Goal: Task Accomplishment & Management: Manage account settings

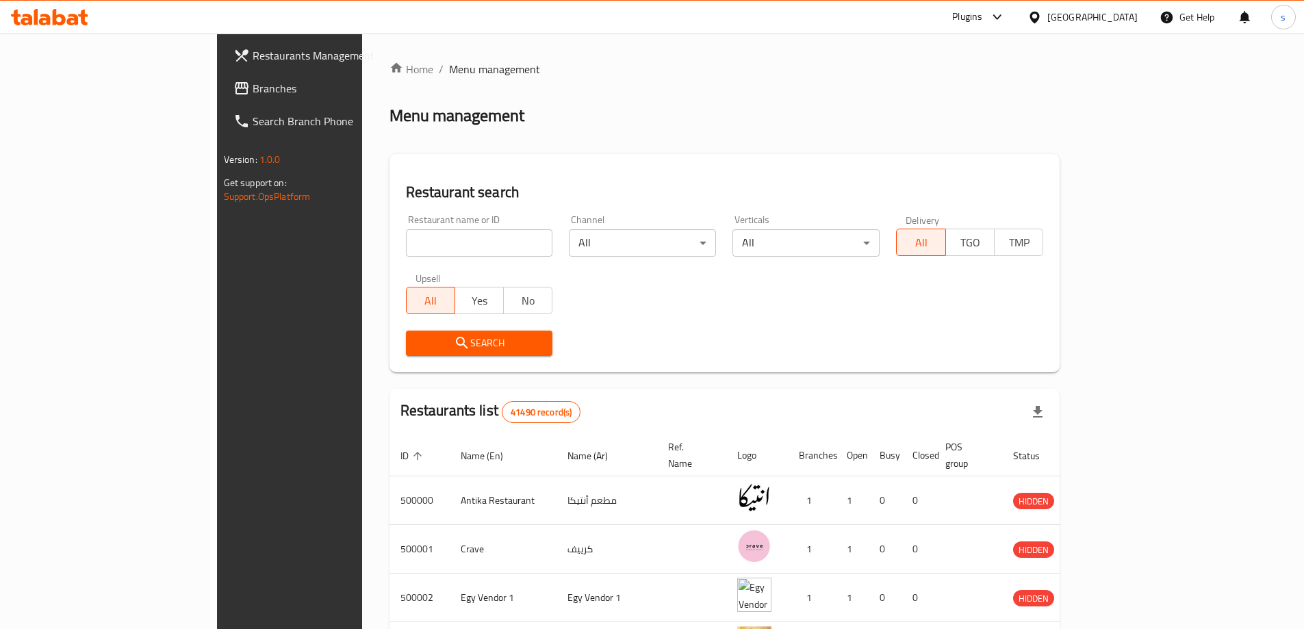
click at [1047, 18] on div at bounding box center [1037, 17] width 20 height 15
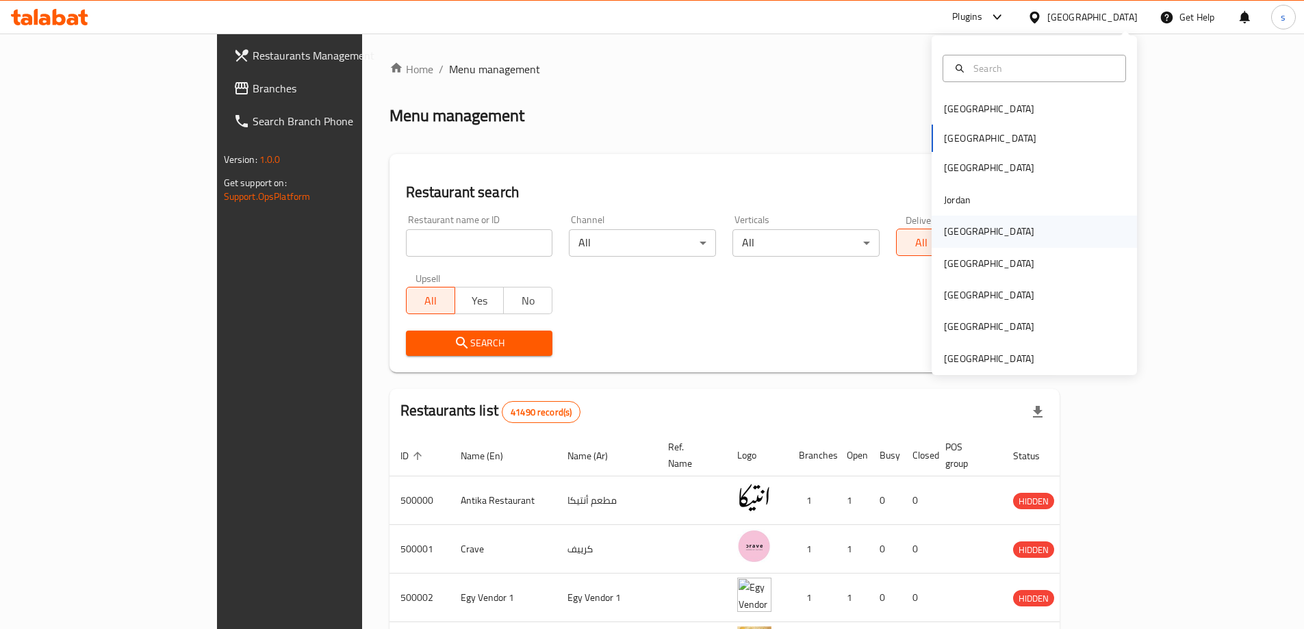
click at [964, 220] on div "[GEOGRAPHIC_DATA]" at bounding box center [989, 231] width 112 height 31
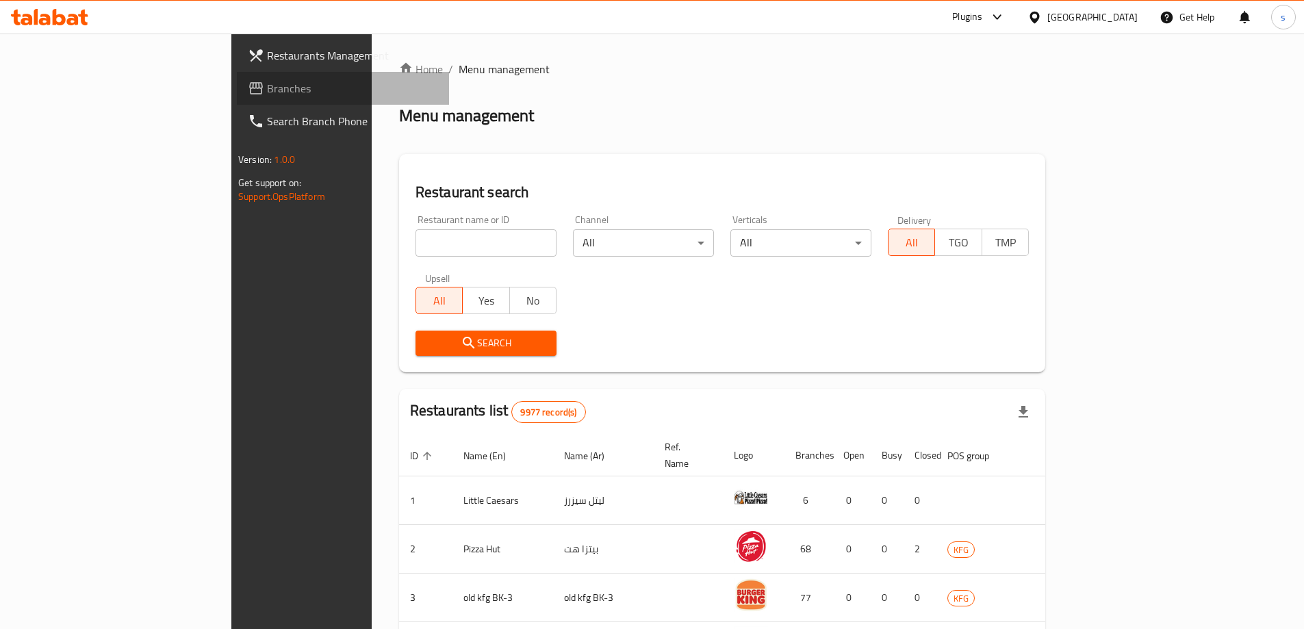
click at [267, 86] on span "Branches" at bounding box center [352, 88] width 171 height 16
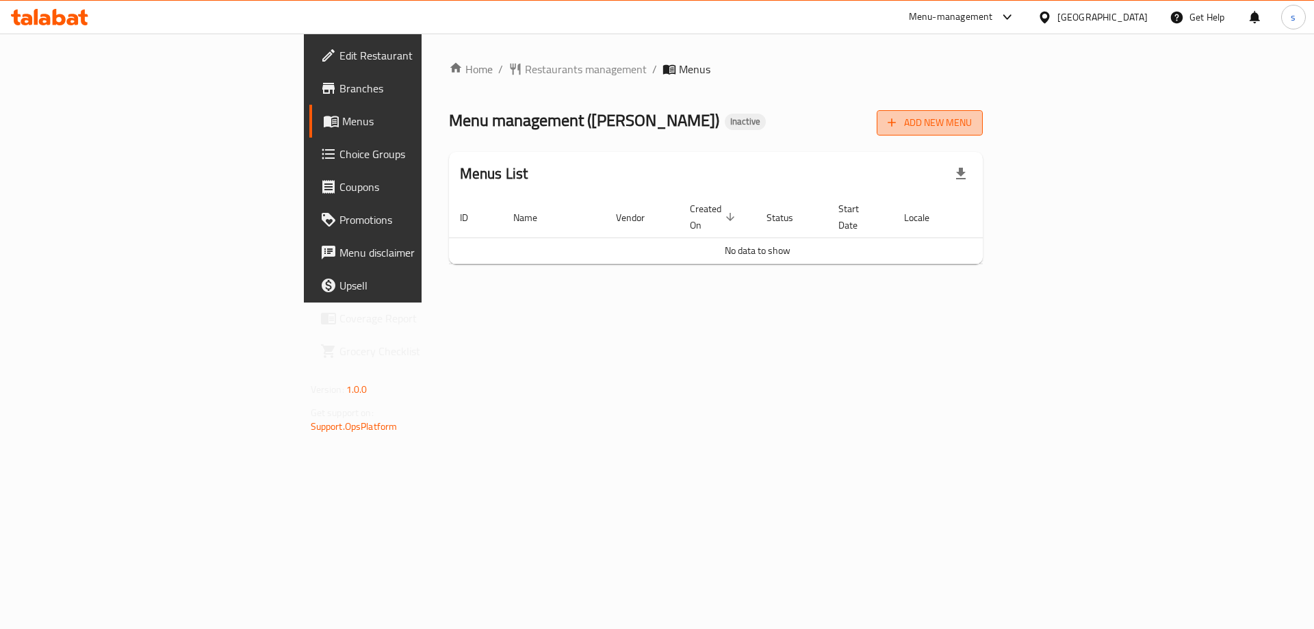
click at [972, 124] on span "Add New Menu" at bounding box center [930, 122] width 84 height 17
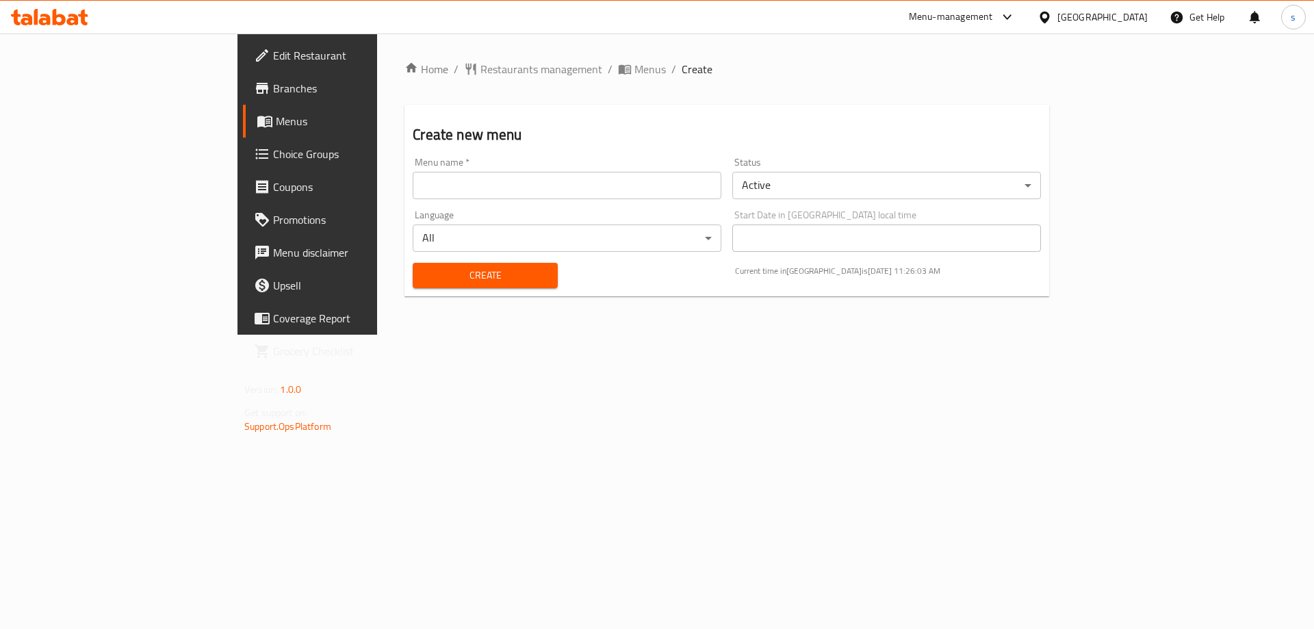
click at [530, 177] on input "text" at bounding box center [567, 185] width 309 height 27
type input "15/10/2025"
click at [424, 270] on span "Create" at bounding box center [485, 275] width 123 height 17
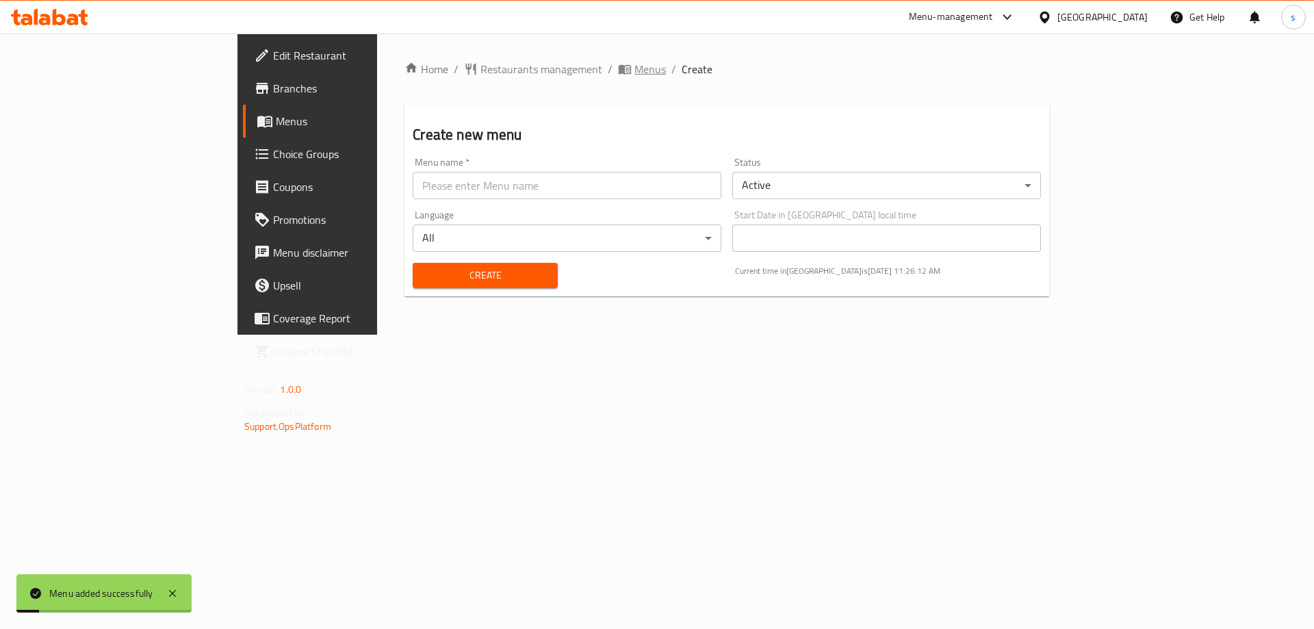
click at [634, 68] on span "Menus" at bounding box center [649, 69] width 31 height 16
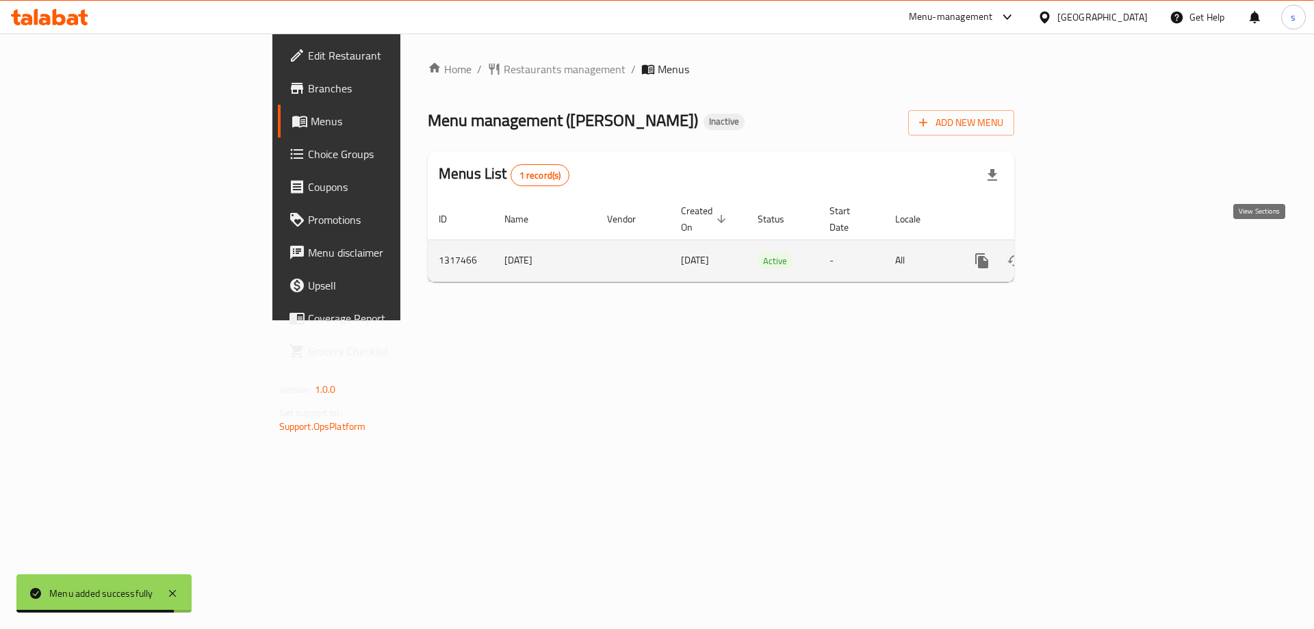
click at [1089, 253] on icon "enhanced table" at bounding box center [1081, 261] width 16 height 16
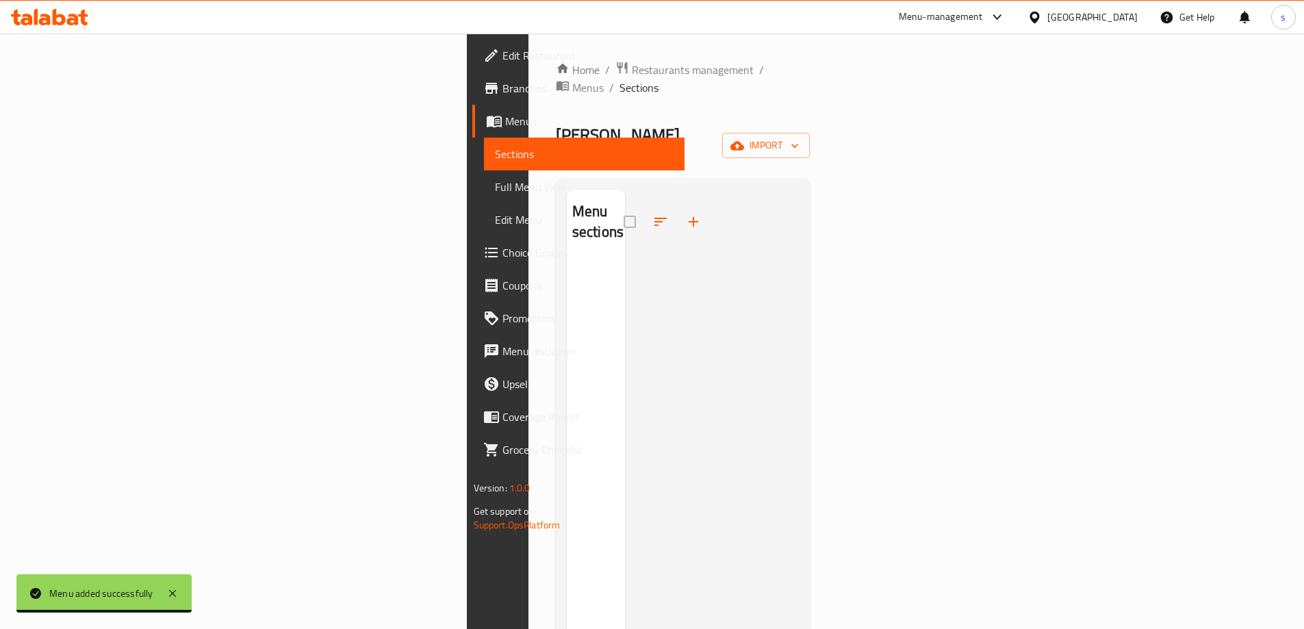
click at [797, 294] on div at bounding box center [712, 504] width 175 height 629
